Goal: Task Accomplishment & Management: Complete application form

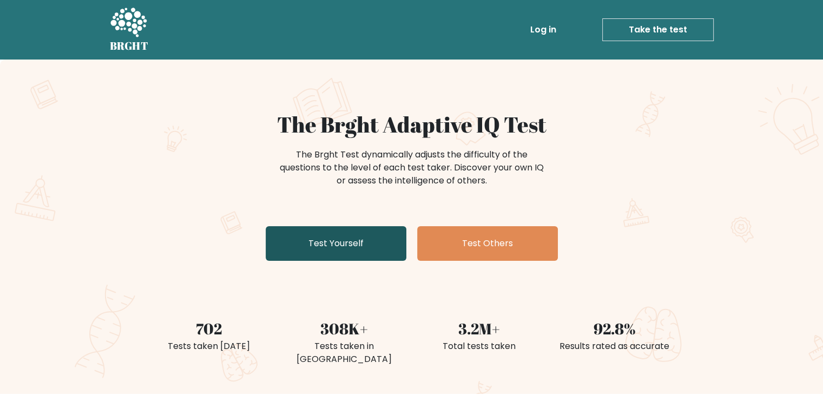
click at [369, 237] on link "Test Yourself" at bounding box center [336, 243] width 141 height 35
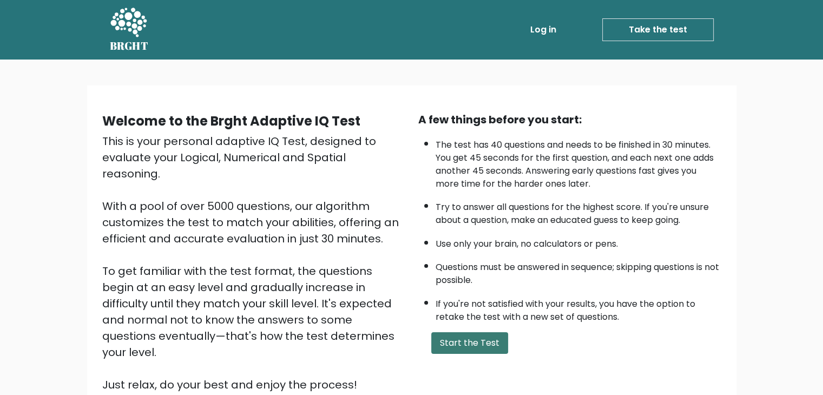
click at [463, 334] on button "Start the Test" at bounding box center [469, 343] width 77 height 22
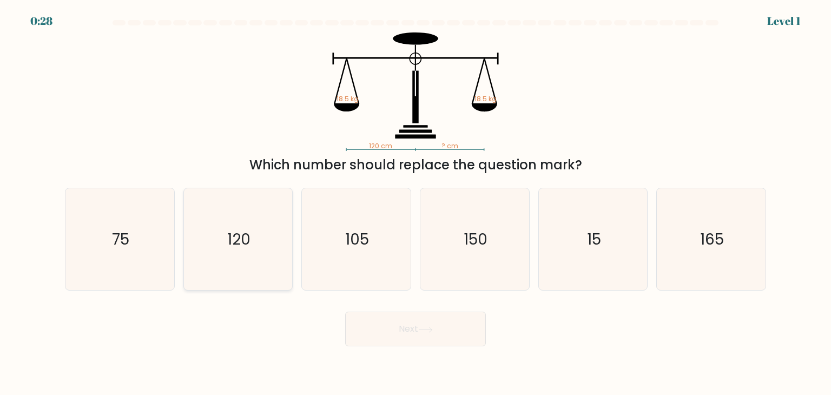
click at [267, 218] on icon "120" at bounding box center [238, 239] width 102 height 102
click at [416, 203] on input "b. 120" at bounding box center [416, 200] width 1 height 5
radio input "true"
click at [356, 321] on button "Next" at bounding box center [415, 329] width 141 height 35
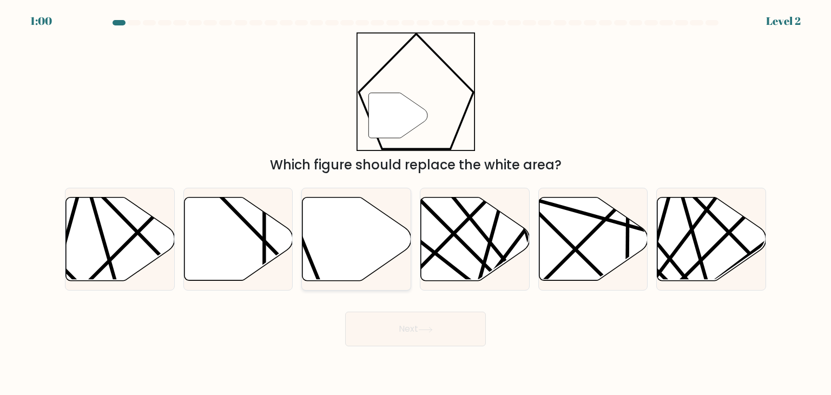
click at [330, 271] on icon at bounding box center [357, 239] width 109 height 83
click at [416, 203] on input "c." at bounding box center [416, 200] width 1 height 5
radio input "true"
click at [425, 332] on icon at bounding box center [425, 330] width 15 height 6
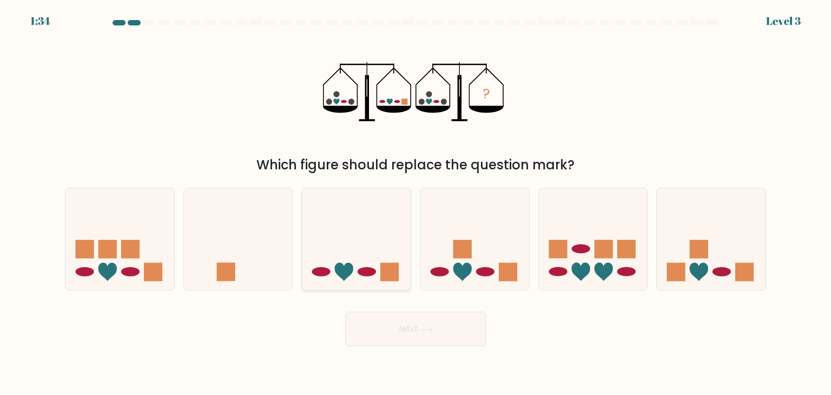
click at [395, 213] on icon at bounding box center [356, 239] width 109 height 90
click at [416, 203] on input "c." at bounding box center [416, 200] width 1 height 5
radio input "true"
click at [414, 331] on button "Next" at bounding box center [415, 329] width 141 height 35
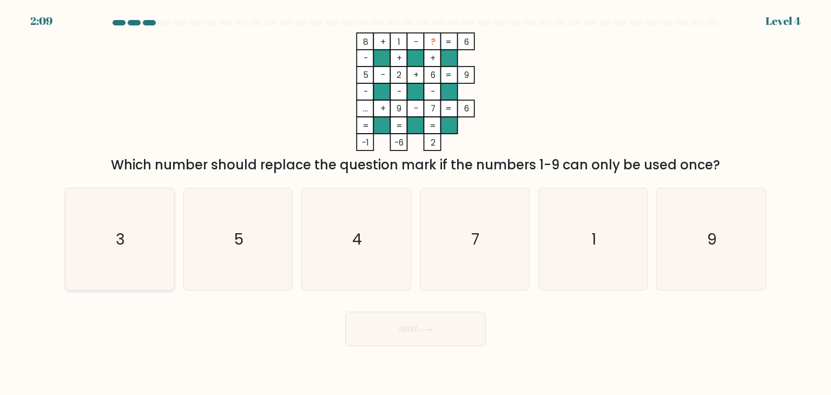
click at [162, 235] on icon "3" at bounding box center [120, 239] width 102 height 102
click at [416, 203] on input "a. 3" at bounding box center [416, 200] width 1 height 5
radio input "true"
click at [384, 331] on button "Next" at bounding box center [415, 329] width 141 height 35
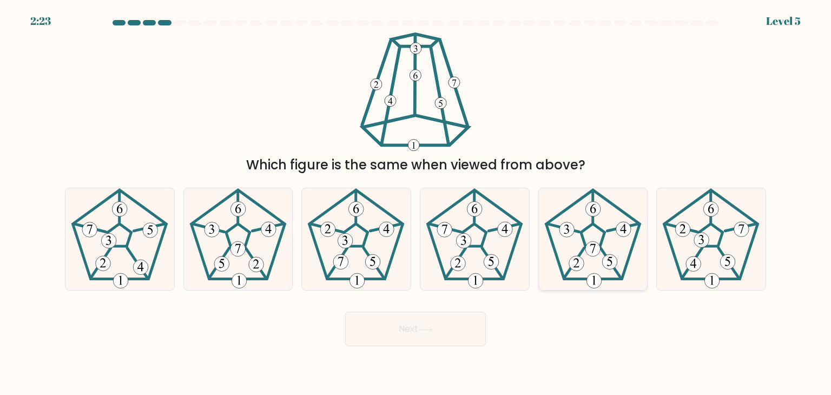
click at [580, 236] on icon at bounding box center [593, 239] width 102 height 102
click at [416, 203] on input "e." at bounding box center [416, 200] width 1 height 5
radio input "true"
click at [123, 249] on icon at bounding box center [120, 239] width 102 height 102
click at [416, 203] on input "a." at bounding box center [416, 200] width 1 height 5
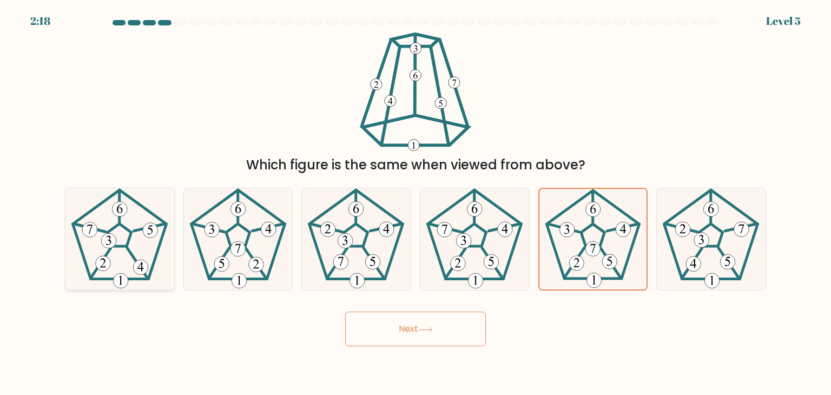
radio input "true"
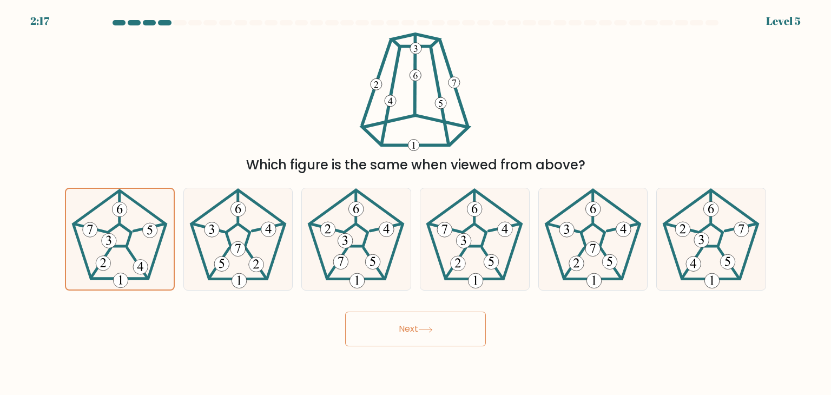
click at [350, 327] on button "Next" at bounding box center [415, 329] width 141 height 35
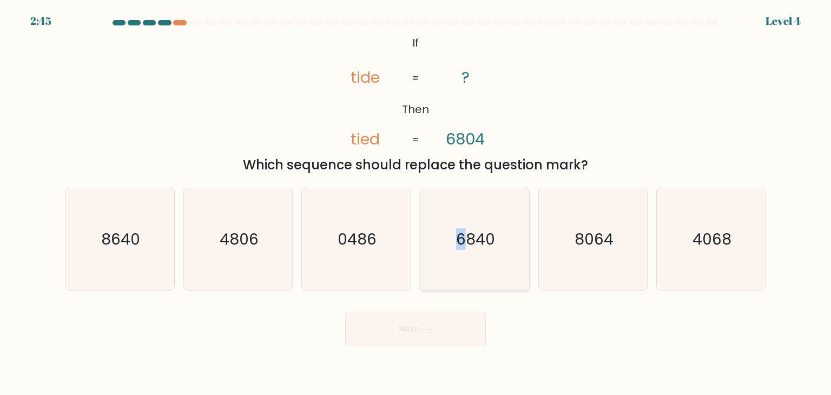
drag, startPoint x: 466, startPoint y: 243, endPoint x: 454, endPoint y: 280, distance: 38.7
click at [454, 280] on icon "6840" at bounding box center [475, 239] width 102 height 102
click at [484, 244] on text "6840" at bounding box center [475, 239] width 39 height 22
click at [416, 203] on input "d. 6840" at bounding box center [416, 200] width 1 height 5
radio input "true"
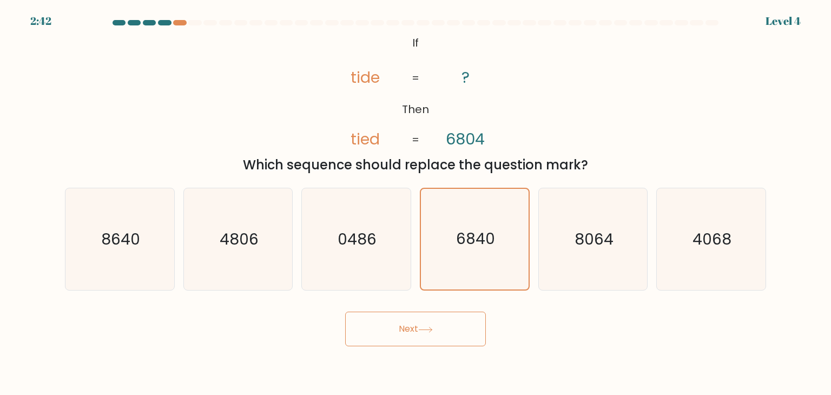
click at [398, 325] on button "Next" at bounding box center [415, 329] width 141 height 35
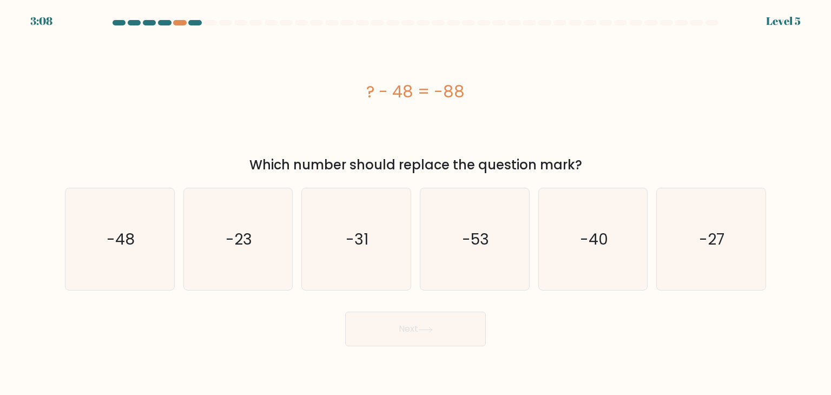
click at [535, 194] on div "e. -40" at bounding box center [593, 239] width 119 height 103
click at [543, 195] on icon "-40" at bounding box center [593, 239] width 102 height 102
click at [416, 198] on input "e. -40" at bounding box center [416, 200] width 1 height 5
radio input "true"
click at [412, 323] on button "Next" at bounding box center [415, 329] width 141 height 35
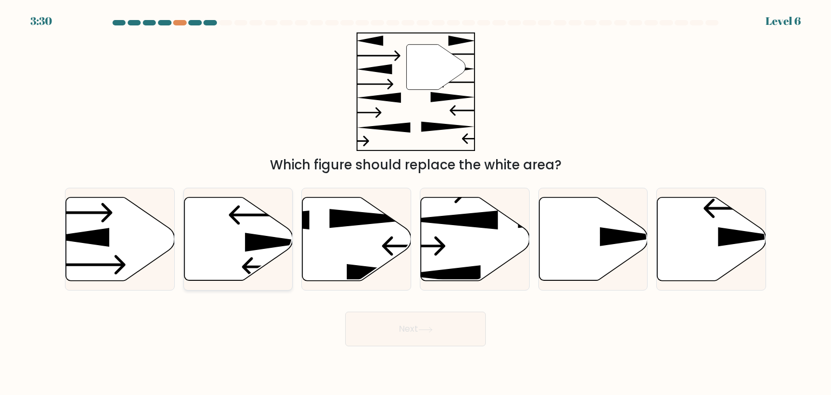
click at [268, 233] on icon at bounding box center [238, 239] width 109 height 83
click at [416, 203] on input "b." at bounding box center [416, 200] width 1 height 5
radio input "true"
click at [362, 313] on button "Next" at bounding box center [415, 329] width 141 height 35
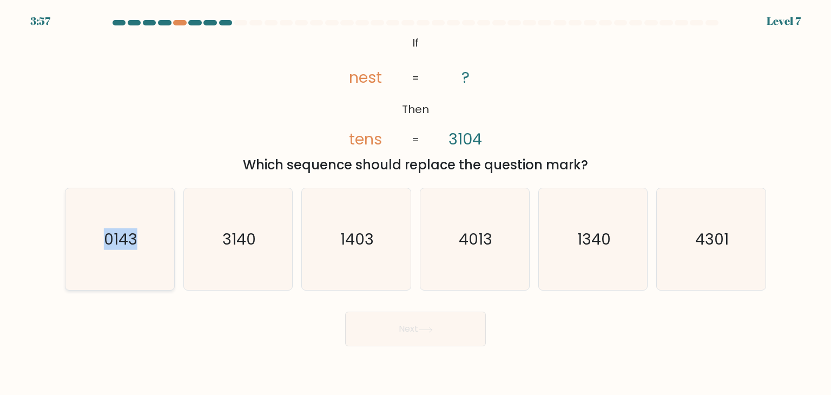
drag, startPoint x: 154, startPoint y: 250, endPoint x: 84, endPoint y: 247, distance: 69.9
click at [84, 247] on icon "0143" at bounding box center [120, 239] width 102 height 102
click at [416, 203] on input "a. 0143" at bounding box center [416, 200] width 1 height 5
radio input "true"
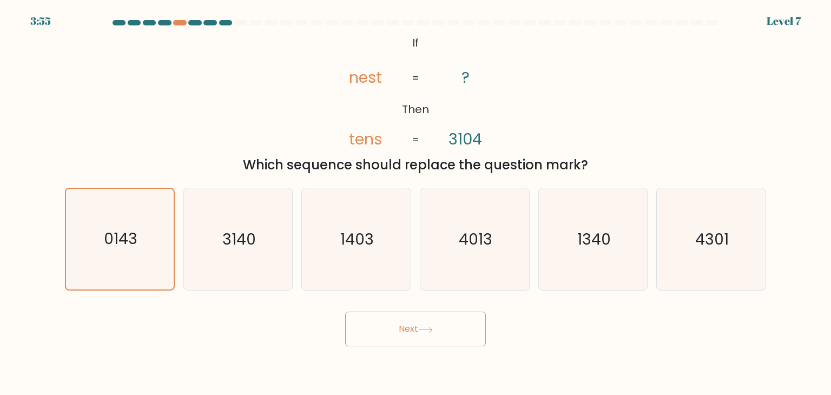
click at [420, 326] on button "Next" at bounding box center [415, 329] width 141 height 35
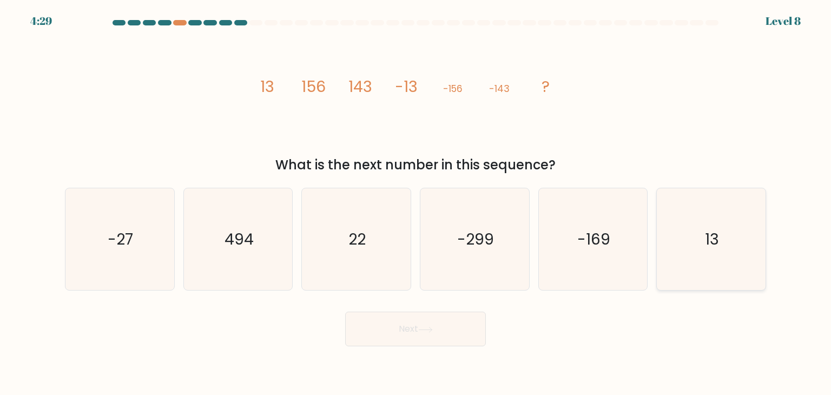
click at [682, 210] on icon "13" at bounding box center [711, 239] width 102 height 102
click at [416, 203] on input "f. 13" at bounding box center [416, 200] width 1 height 5
radio input "true"
click at [458, 328] on button "Next" at bounding box center [415, 329] width 141 height 35
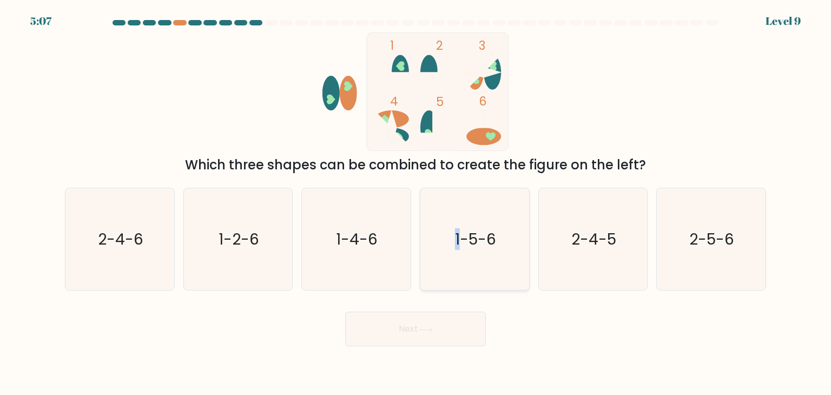
drag, startPoint x: 461, startPoint y: 275, endPoint x: 448, endPoint y: 275, distance: 13.0
click at [448, 275] on icon "1-5-6" at bounding box center [475, 239] width 102 height 102
click at [416, 203] on input "d. 1-5-6" at bounding box center [416, 200] width 1 height 5
radio input "true"
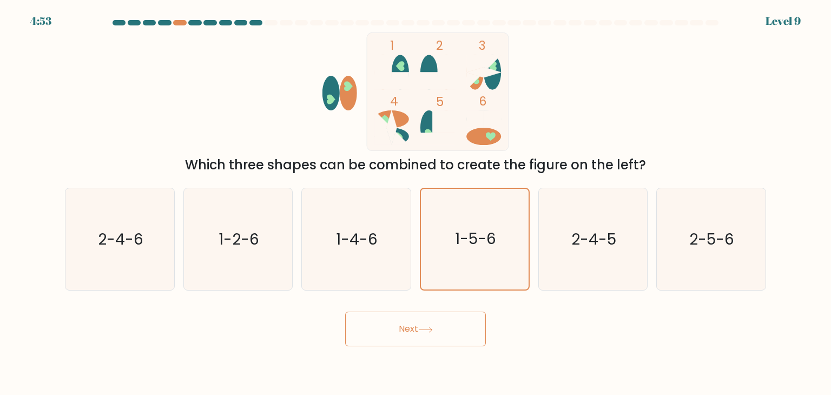
click at [449, 317] on button "Next" at bounding box center [415, 329] width 141 height 35
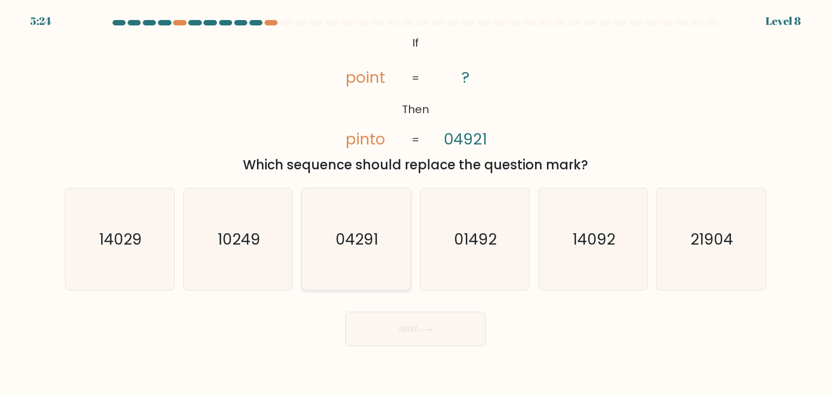
click at [354, 252] on icon "04291" at bounding box center [356, 239] width 102 height 102
click at [416, 203] on input "c. 04291" at bounding box center [416, 200] width 1 height 5
radio input "true"
click at [370, 316] on button "Next" at bounding box center [415, 329] width 141 height 35
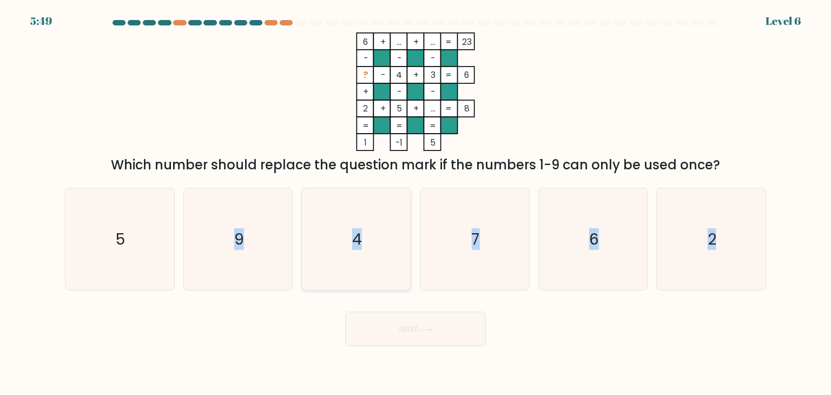
drag, startPoint x: 156, startPoint y: 245, endPoint x: 310, endPoint y: 286, distance: 159.0
click at [310, 286] on div "a. 5 b. 9 c. 4 d." at bounding box center [416, 234] width 710 height 111
click at [505, 215] on icon "7" at bounding box center [475, 239] width 102 height 102
click at [416, 203] on input "d. 7" at bounding box center [416, 200] width 1 height 5
radio input "true"
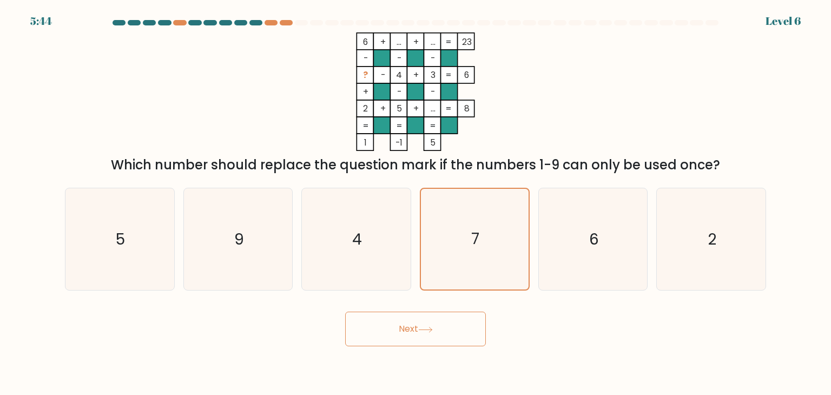
click at [449, 323] on button "Next" at bounding box center [415, 329] width 141 height 35
